Goal: Task Accomplishment & Management: Complete application form

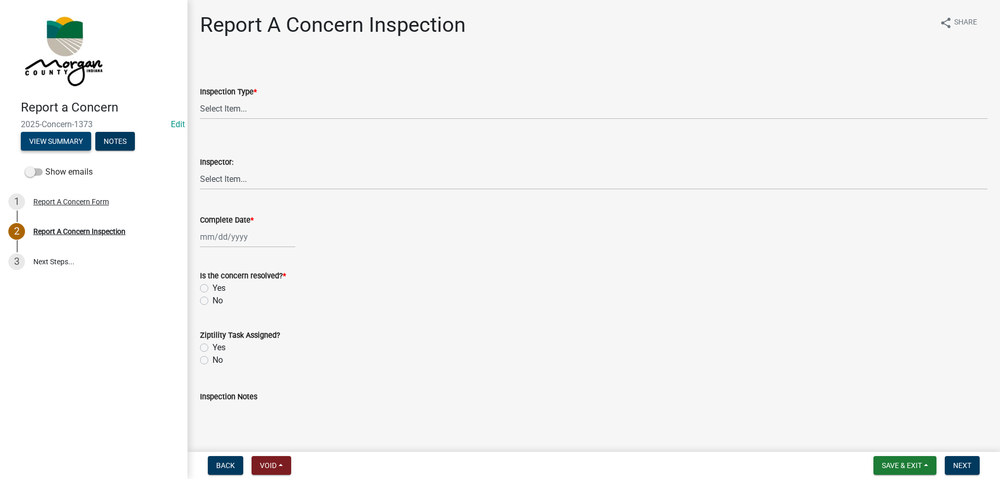
click at [55, 140] on button "View Summary" at bounding box center [56, 141] width 70 height 19
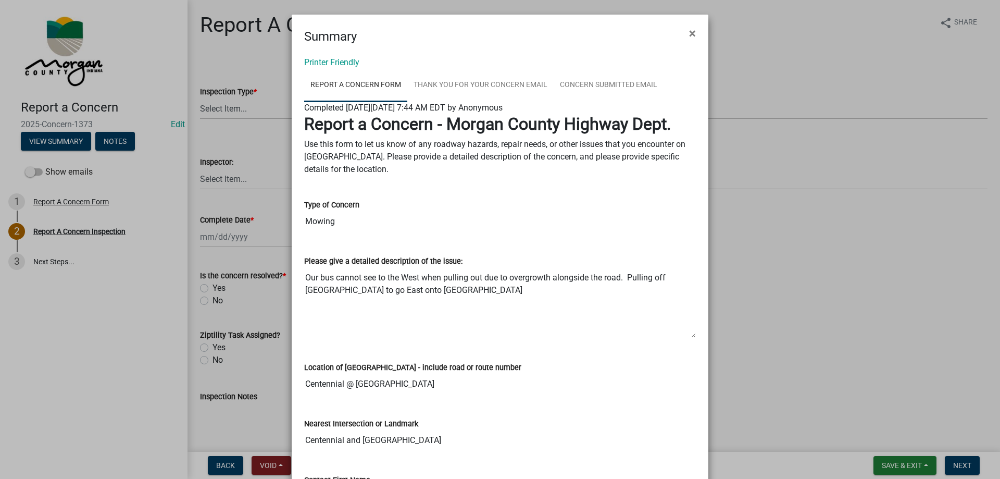
drag, startPoint x: 302, startPoint y: 277, endPoint x: 753, endPoint y: 311, distance: 452.2
click at [753, 311] on ngb-modal-window "Summary × Printer Friendly Report A Concern Form Thank You for Your Concern Ema…" at bounding box center [500, 239] width 1000 height 479
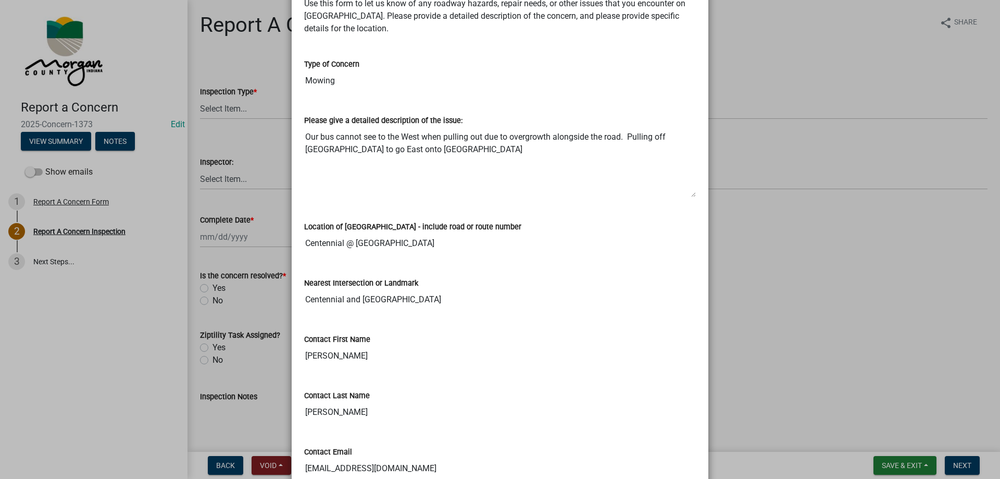
scroll to position [156, 0]
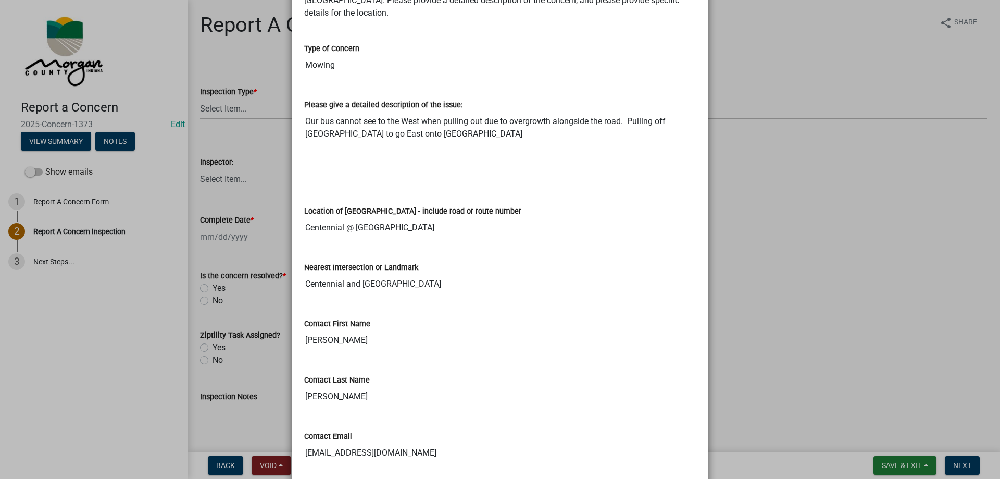
drag, startPoint x: 301, startPoint y: 226, endPoint x: 500, endPoint y: 228, distance: 198.9
click at [500, 228] on input "Centennial @ Old Morgantown Rd" at bounding box center [500, 227] width 392 height 21
drag, startPoint x: 302, startPoint y: 342, endPoint x: 324, endPoint y: 337, distance: 22.3
click at [324, 337] on input "Sean" at bounding box center [500, 340] width 392 height 21
drag, startPoint x: 301, startPoint y: 398, endPoint x: 340, endPoint y: 390, distance: 39.3
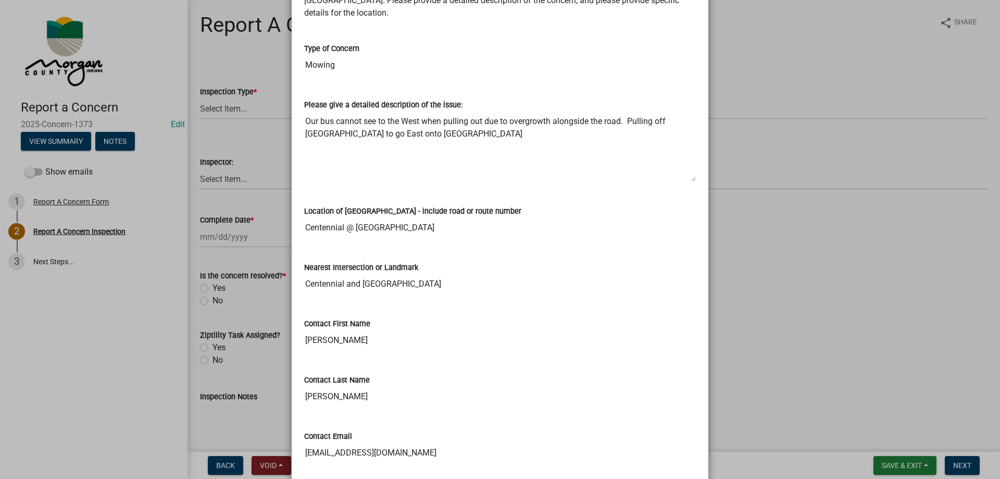
click at [340, 390] on input "Zachery" at bounding box center [500, 396] width 392 height 21
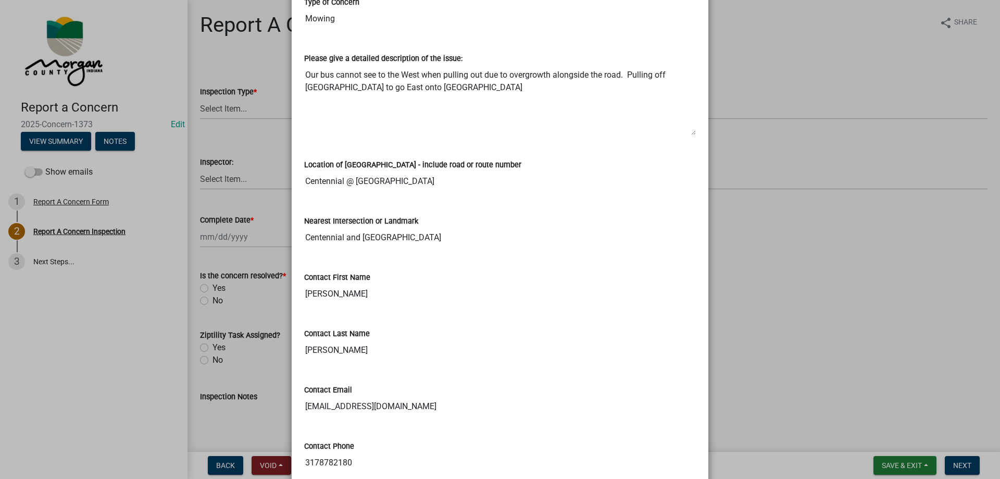
scroll to position [312, 0]
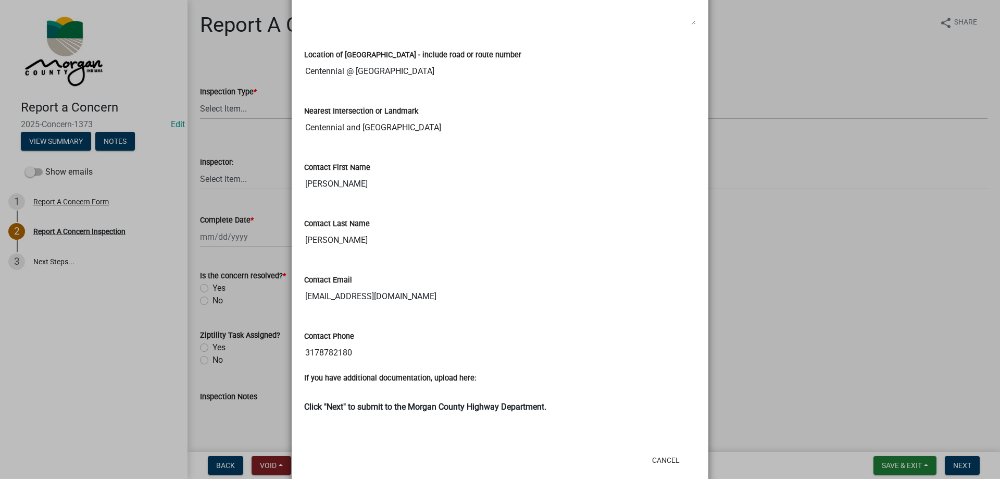
drag, startPoint x: 301, startPoint y: 297, endPoint x: 432, endPoint y: 303, distance: 131.3
click at [432, 303] on input "szachery1@nhj.k12.in.us" at bounding box center [500, 296] width 392 height 21
drag, startPoint x: 302, startPoint y: 352, endPoint x: 414, endPoint y: 351, distance: 112.5
click at [414, 351] on input "3178782180" at bounding box center [500, 352] width 392 height 21
click at [766, 233] on ngb-modal-window "Summary × Printer Friendly Report A Concern Form Thank You for Your Concern Ema…" at bounding box center [500, 239] width 1000 height 479
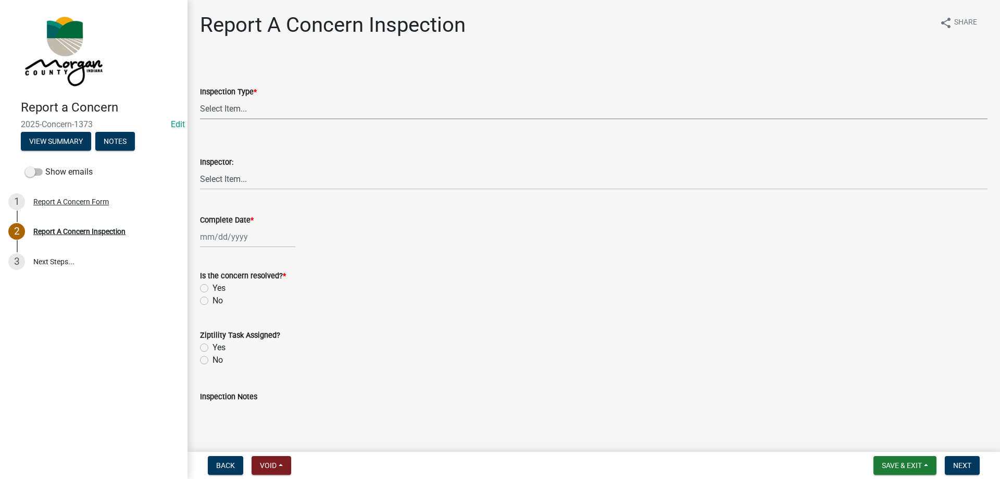
click at [229, 112] on select "Select Item... Pot Hole Patching Ditch Tree Sign Mowing Culvert Other" at bounding box center [593, 108] width 787 height 21
click at [200, 98] on select "Select Item... Pot Hole Patching Ditch Tree Sign Mowing Culvert Other" at bounding box center [593, 108] width 787 height 21
select select "05549d27-706b-4fc5-87d5-786b3b3055f9"
click at [220, 175] on select "Select Item... Charlie Wilson Justin Schneck Ron Owens John Grenier Eddie Fishe…" at bounding box center [593, 178] width 787 height 21
click at [200, 168] on select "Select Item... Charlie Wilson Justin Schneck Ron Owens John Grenier Eddie Fishe…" at bounding box center [593, 178] width 787 height 21
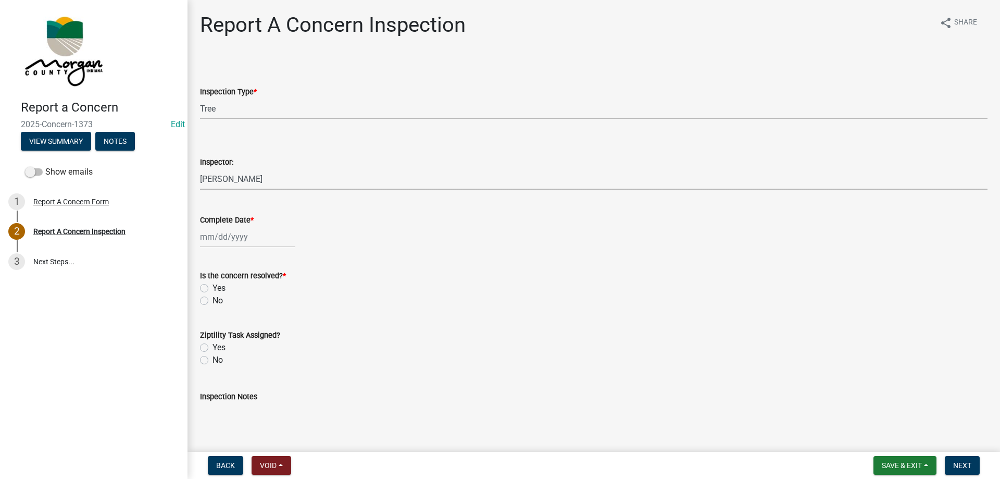
select select "8bda91b2-ac7b-41e2-ae5b-cef6dd645a83"
select select "9"
select select "2025"
click at [216, 240] on div "Jan Feb Mar Apr May Jun Jul Aug Sep Oct Nov Dec 1525 1526 1527 1528 1529 1530 1…" at bounding box center [247, 236] width 95 height 21
click at [241, 343] on div "24" at bounding box center [243, 342] width 17 height 17
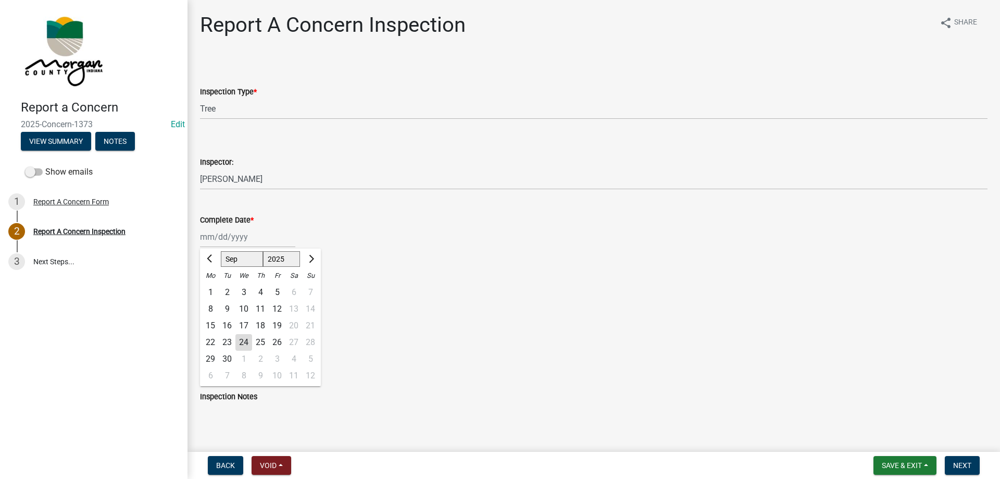
type input "09/24/2025"
click at [212, 288] on label "Yes" at bounding box center [218, 288] width 13 height 12
click at [212, 288] on input "Yes" at bounding box center [215, 285] width 7 height 7
radio input "true"
click at [208, 349] on div "Yes" at bounding box center [593, 347] width 787 height 12
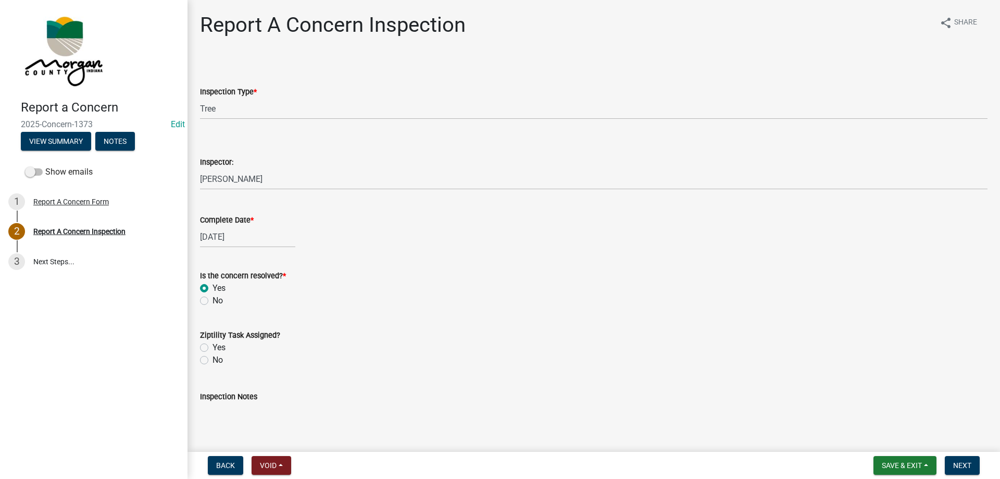
click at [212, 345] on label "Yes" at bounding box center [218, 347] width 13 height 12
click at [212, 345] on input "Yes" at bounding box center [215, 344] width 7 height 7
radio input "true"
click at [240, 414] on textarea "Inspection Notes" at bounding box center [593, 426] width 787 height 49
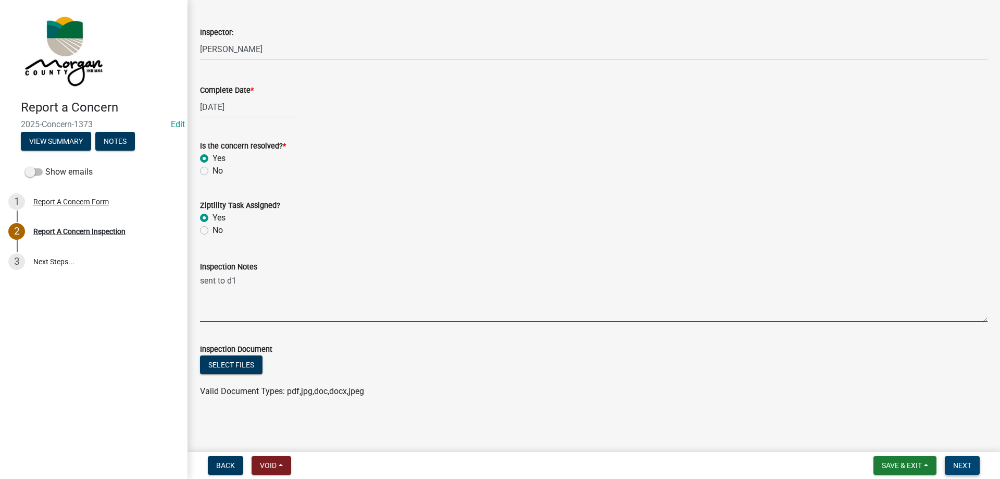
type textarea "sent to d1"
click at [966, 468] on span "Next" at bounding box center [962, 465] width 18 height 8
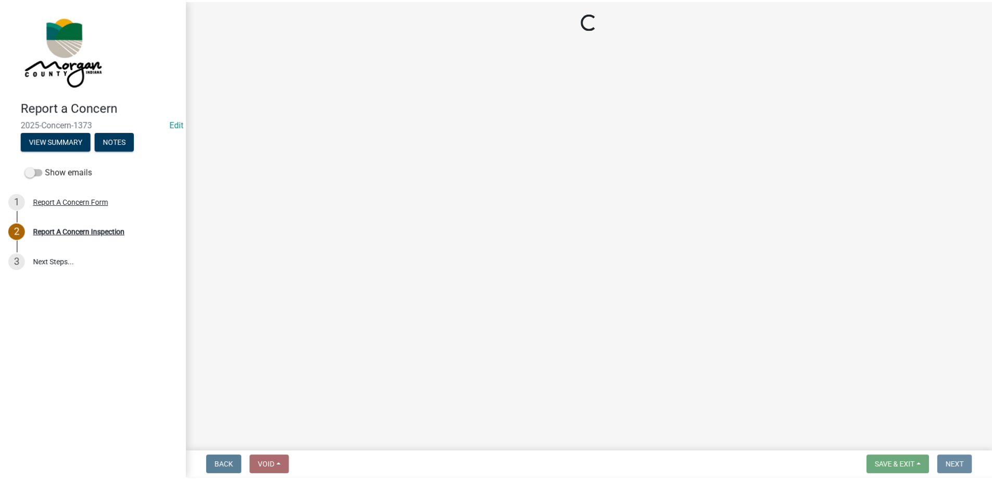
scroll to position [0, 0]
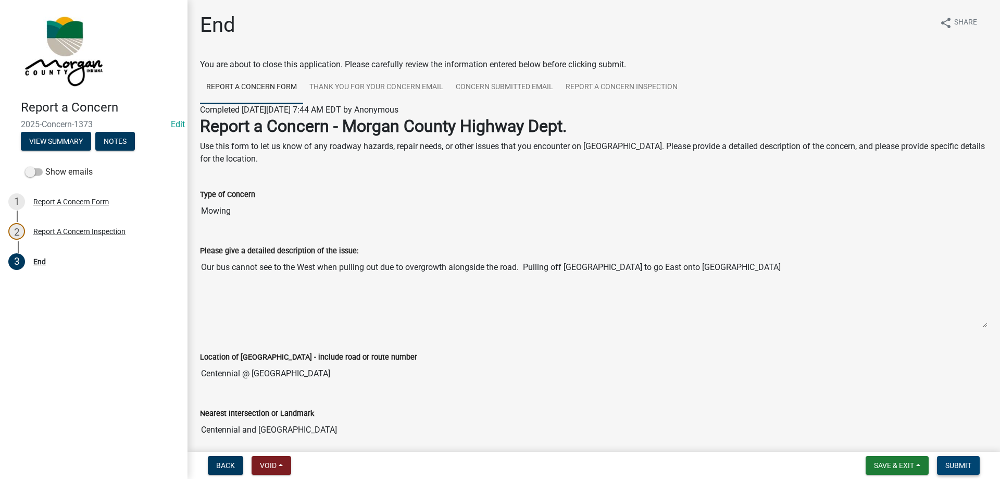
click at [969, 468] on span "Submit" at bounding box center [958, 465] width 26 height 8
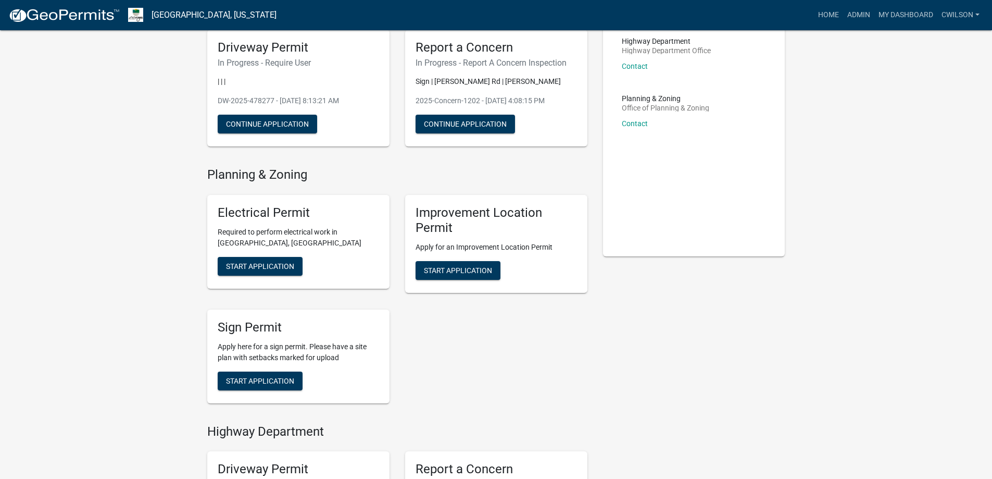
scroll to position [260, 0]
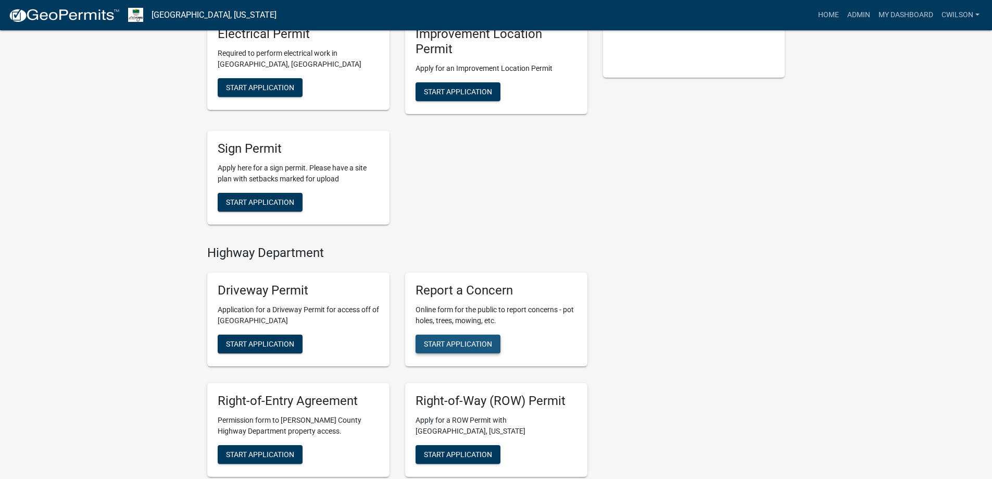
click at [450, 339] on span "Start Application" at bounding box center [458, 343] width 68 height 8
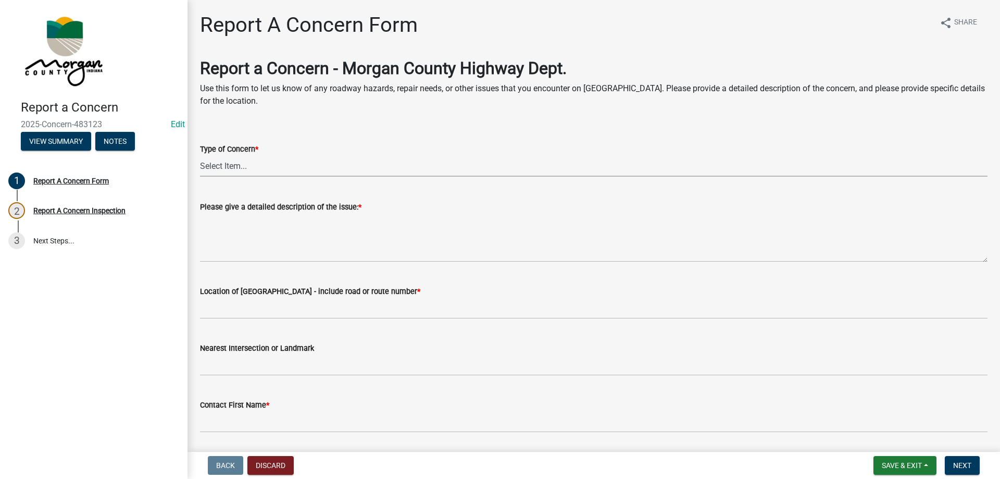
click at [236, 163] on select "Select Item... Pot Hole Patching Ditch Tree Sign Mowing Culvert Other" at bounding box center [593, 165] width 787 height 21
click at [200, 155] on select "Select Item... Pot Hole Patching Ditch Tree Sign Mowing Culvert Other" at bounding box center [593, 165] width 787 height 21
select select "3582e9dc-d8cd-4526-a2d9-157cc62522fd"
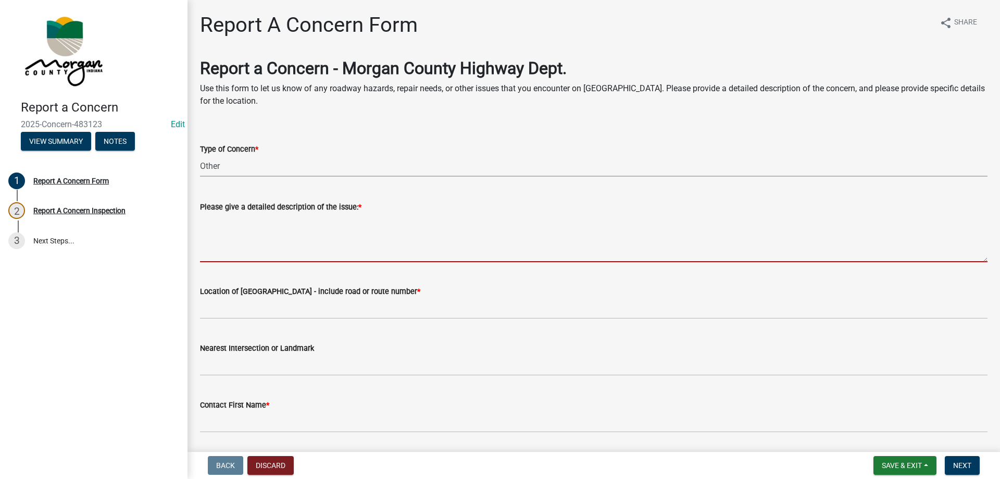
click at [242, 230] on textarea "Please give a detailed description of the issue: *" at bounding box center [593, 237] width 787 height 49
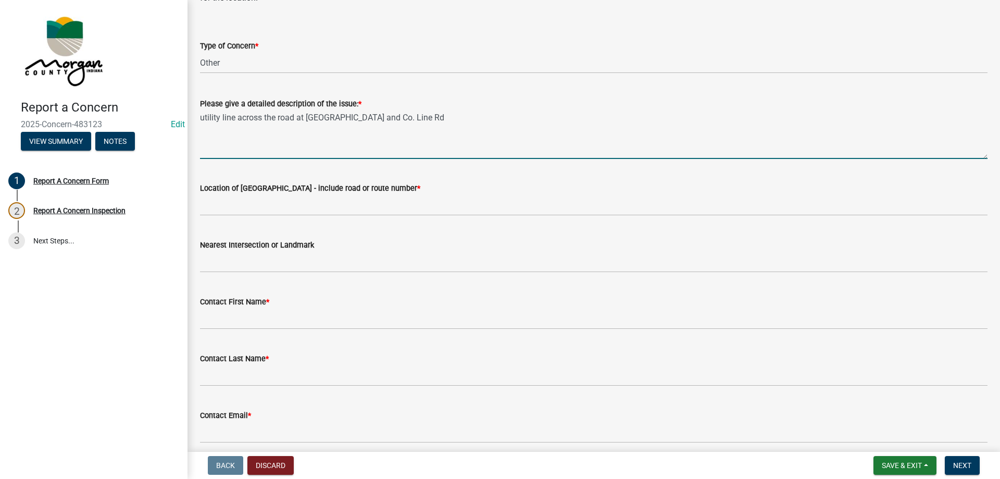
scroll to position [104, 0]
type textarea "utility line across the road at [GEOGRAPHIC_DATA] and Co. Line Rd"
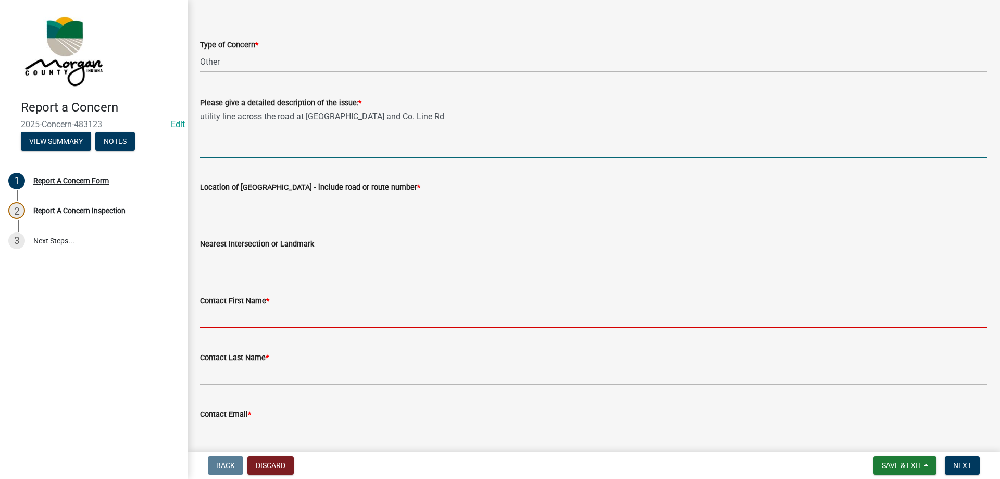
click at [258, 327] on input "Contact First Name *" at bounding box center [593, 317] width 787 height 21
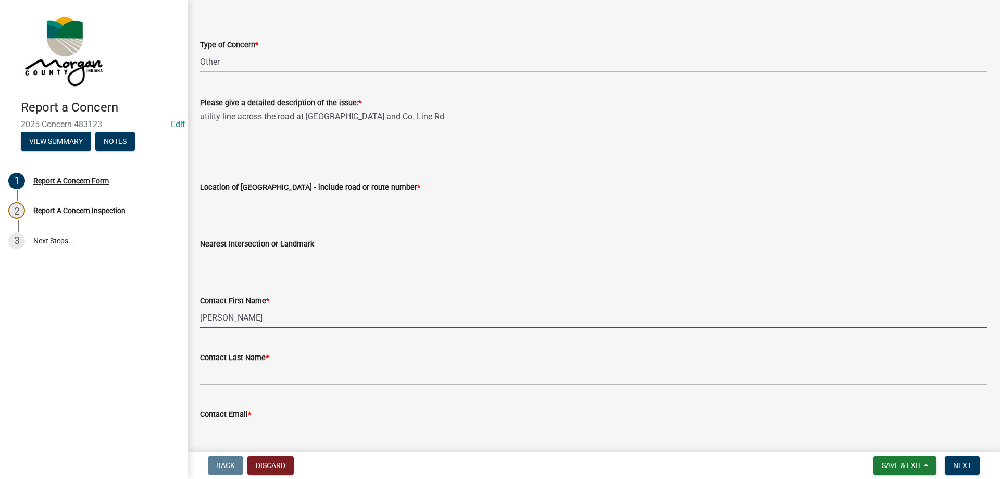
type input "[PERSON_NAME]"
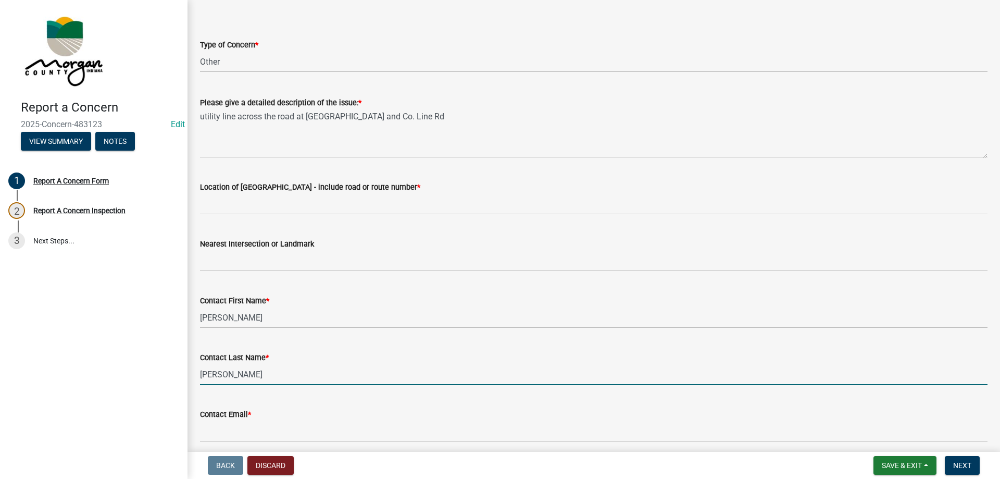
type input "[PERSON_NAME]"
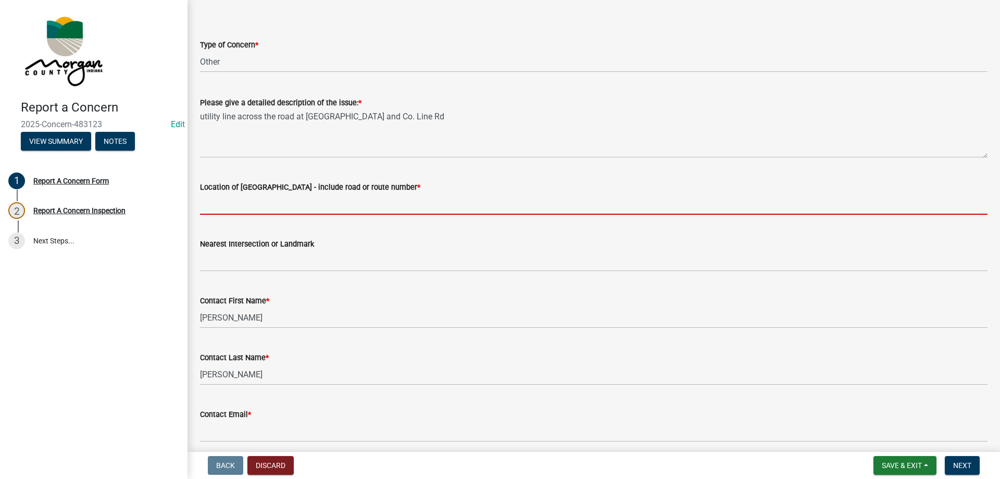
click at [229, 210] on input "Location of [GEOGRAPHIC_DATA] - include road or route number *" at bounding box center [593, 203] width 787 height 21
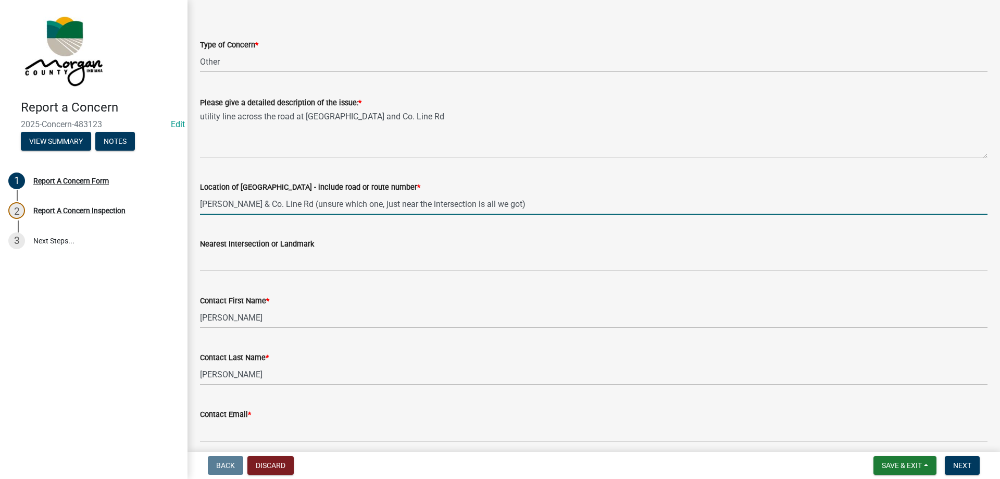
type input "[PERSON_NAME] & Co. Line Rd (unsure which one, just near the intersection is al…"
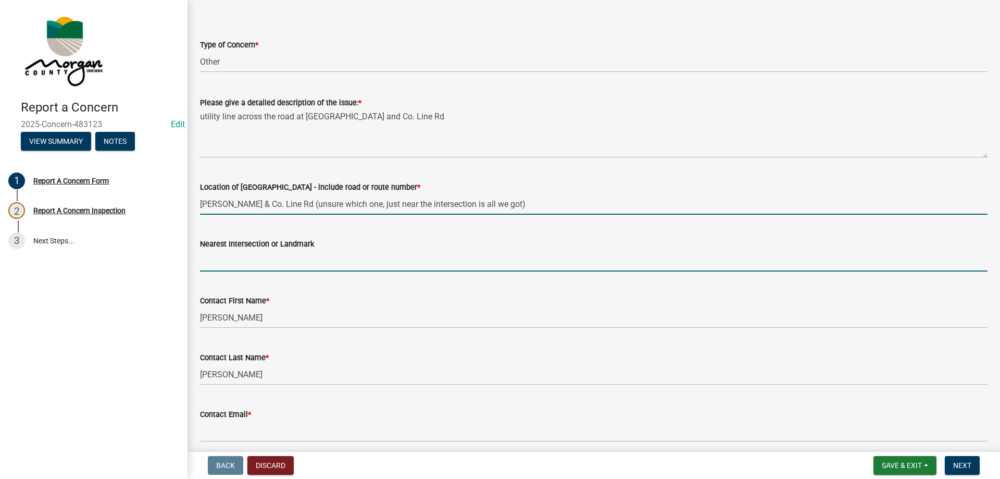
click at [305, 263] on input "Nearest Intersection or Landmark" at bounding box center [593, 260] width 787 height 21
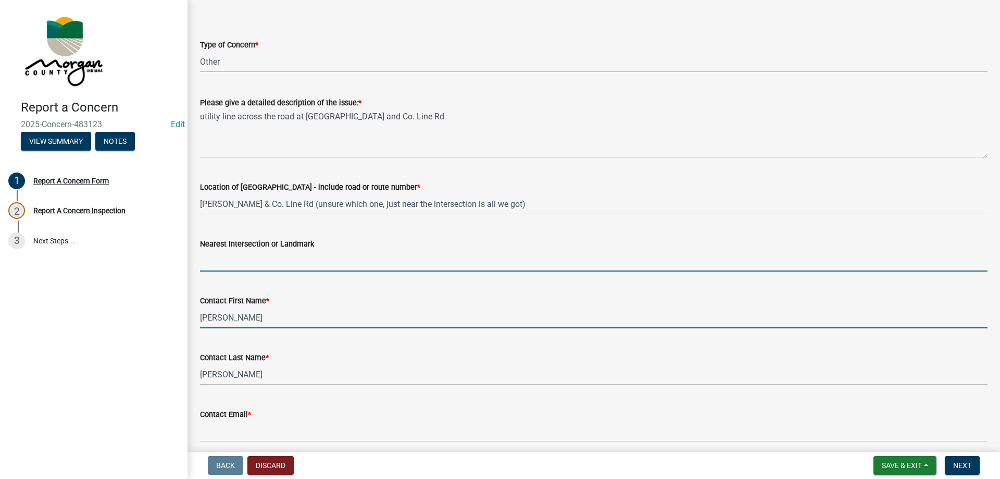
click at [226, 322] on input "[PERSON_NAME]" at bounding box center [593, 317] width 787 height 21
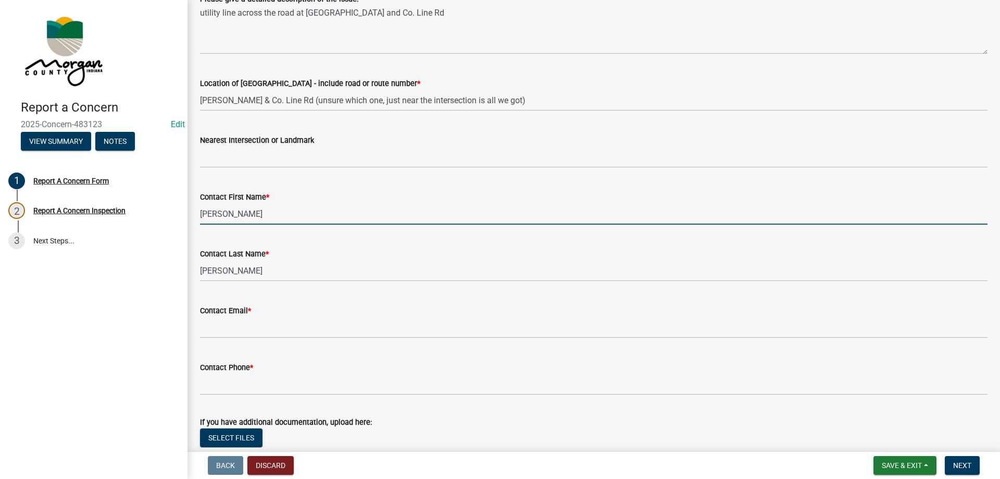
scroll to position [208, 0]
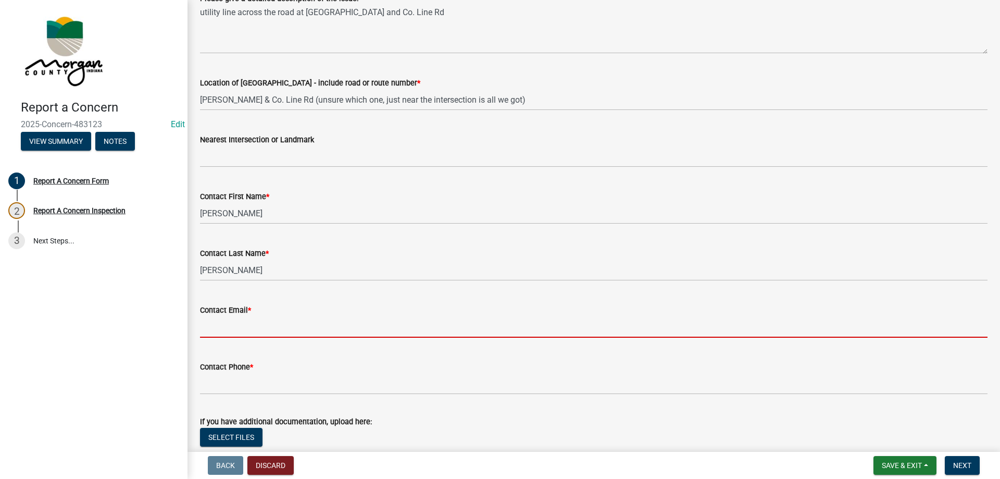
click at [229, 328] on input "Contact Email *" at bounding box center [593, 326] width 787 height 21
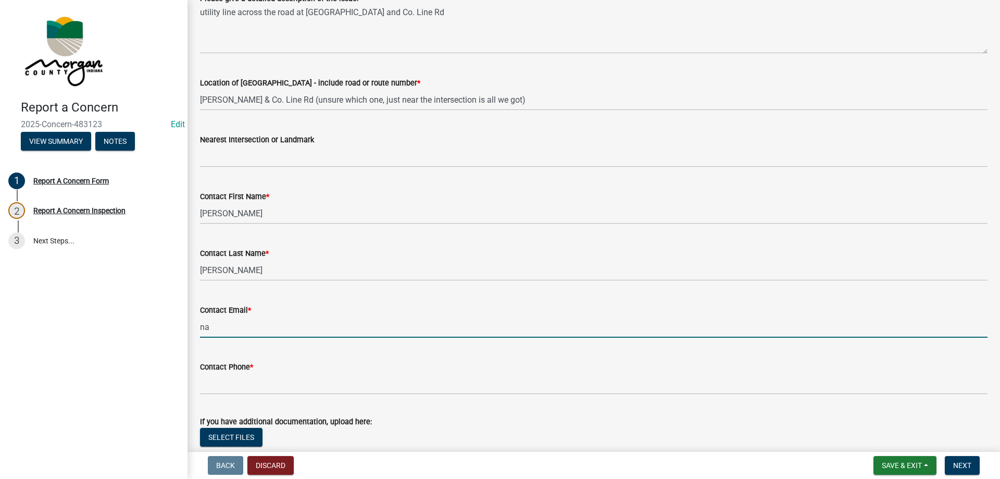
type input "[EMAIL_ADDRESS][DOMAIN_NAME]"
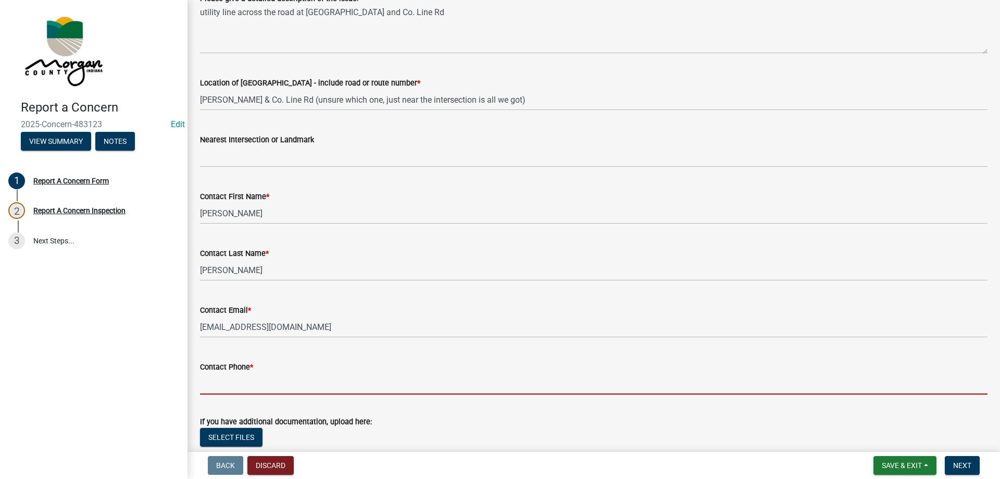
click at [241, 379] on input "Contact Phone *" at bounding box center [593, 383] width 787 height 21
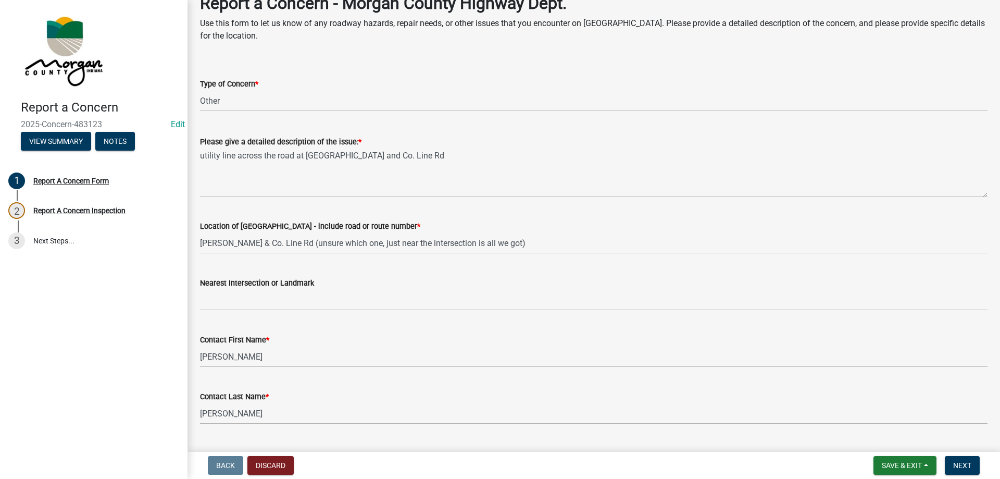
scroll to position [0, 0]
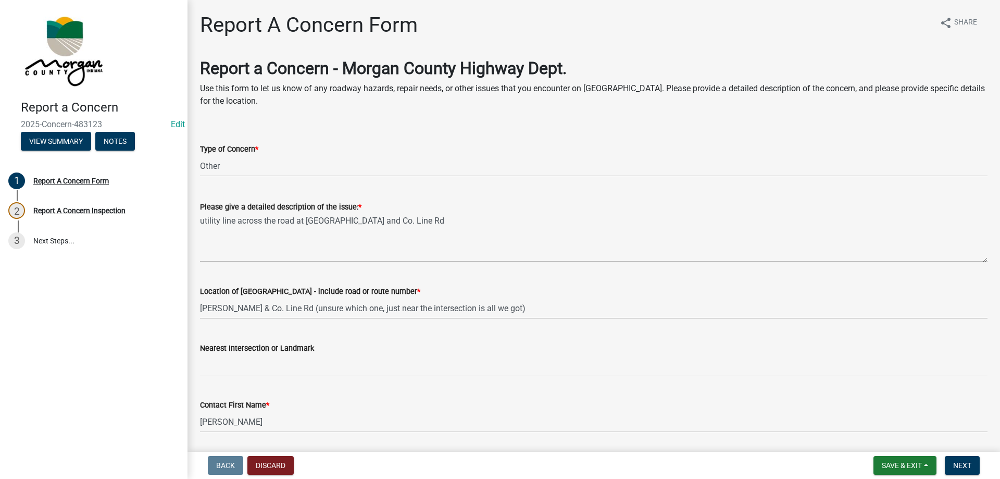
type input "[PHONE_NUMBER]"
